Goal: Find contact information: Find contact information

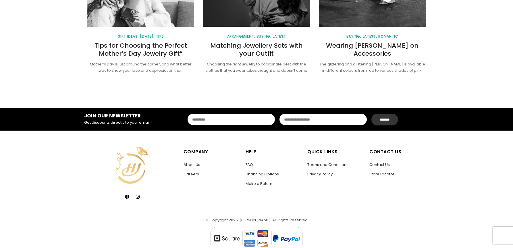
scroll to position [792, 0]
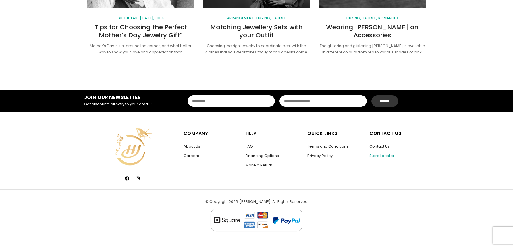
click at [381, 156] on link "Store Locator" at bounding box center [381, 155] width 25 height 5
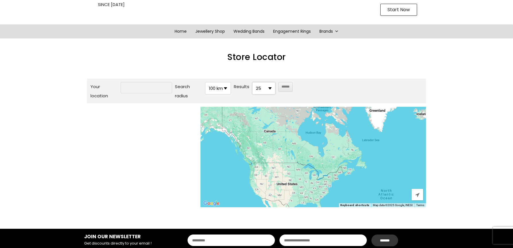
scroll to position [42, 0]
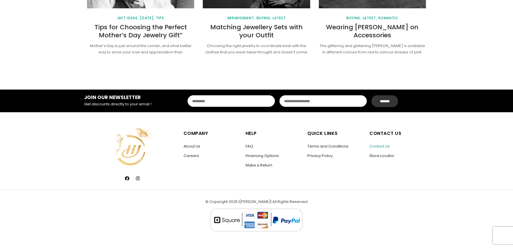
click at [380, 145] on link "Contact Us" at bounding box center [379, 146] width 20 height 5
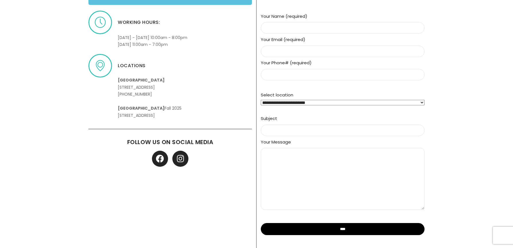
scroll to position [226, 0]
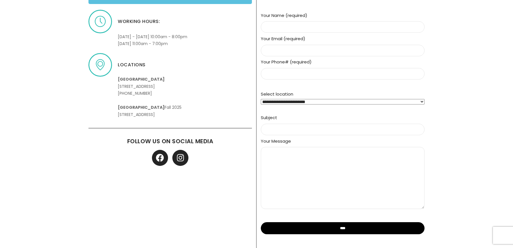
drag, startPoint x: 117, startPoint y: 78, endPoint x: 208, endPoint y: 119, distance: 99.3
click at [208, 119] on div "Store locator Find Our Store Working hours: Monday - Saturday 10:00am - 8:00pm …" at bounding box center [170, 113] width 172 height 286
copy p "Upper Canada Mall 17600 Yonge St, Newmarket, ON L3Y 4Z1 +1 (905) 836-2726 Hillc…"
